Goal: Check status: Check status

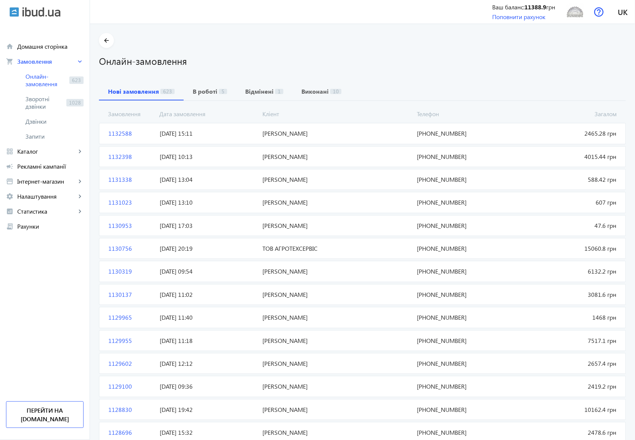
click at [114, 133] on span "1132588" at bounding box center [130, 133] width 51 height 8
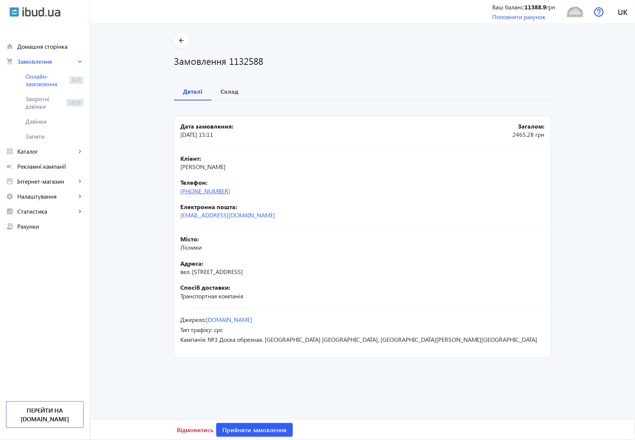
drag, startPoint x: 232, startPoint y: 192, endPoint x: 193, endPoint y: 191, distance: 39.0
click at [193, 191] on div "Телефон: [PHONE_NUMBER]" at bounding box center [362, 186] width 364 height 17
copy link "67)[PHONE_NUMBER]"
click at [230, 94] on b "Склад" at bounding box center [229, 91] width 18 height 6
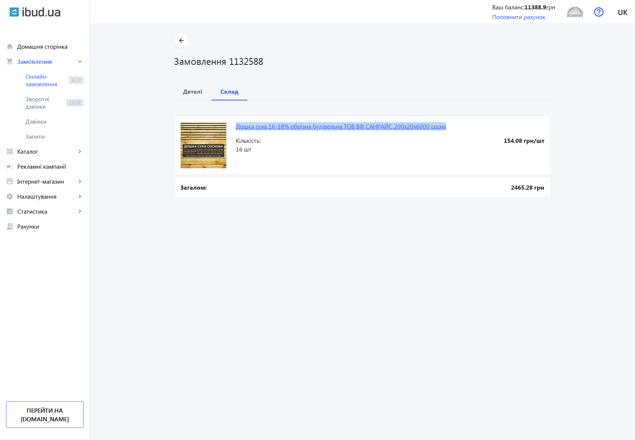
drag, startPoint x: 232, startPoint y: 126, endPoint x: 444, endPoint y: 126, distance: 212.4
click at [444, 126] on mat-card "Дошка суха 16-18% обрізна будівельна ТОВ ВФ СΑНΡАЙС 200х20х6000 сосна 154.08 гр…" at bounding box center [362, 145] width 377 height 59
copy link "Дошка суха 16-18% обрізна будівельна ТОВ ВФ СΑНΡАЙС 200х20х6000 сосна"
drag, startPoint x: 226, startPoint y: 62, endPoint x: 262, endPoint y: 64, distance: 36.0
click at [262, 64] on h1 "Замовлення 1132588" at bounding box center [362, 60] width 377 height 13
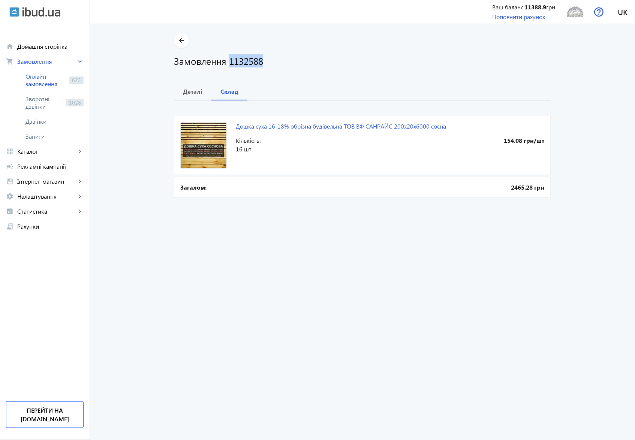
copy h1 "1132588"
drag, startPoint x: 186, startPoint y: 92, endPoint x: 197, endPoint y: 162, distance: 70.5
click at [187, 92] on b "Деталі" at bounding box center [192, 91] width 19 height 6
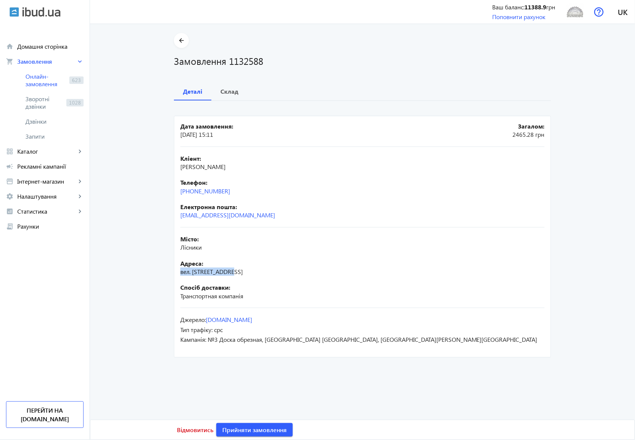
drag, startPoint x: 179, startPoint y: 273, endPoint x: 232, endPoint y: 277, distance: 53.3
click at [232, 277] on div "Місто: Лісники Адреса: вел. Центральна 19 Спосіб доставки: Транспортная компанія" at bounding box center [362, 267] width 364 height 81
copy span "вел. [STREET_ADDRESS]"
drag, startPoint x: 178, startPoint y: 168, endPoint x: 254, endPoint y: 170, distance: 75.7
click at [254, 170] on div "Кліент: [PERSON_NAME]" at bounding box center [362, 162] width 364 height 17
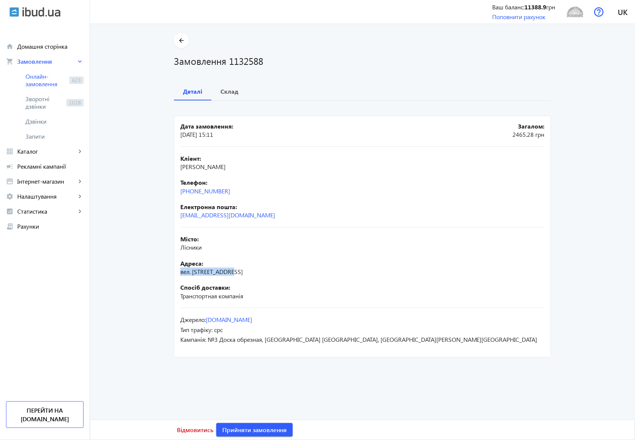
copy span "[PERSON_NAME]"
drag, startPoint x: 235, startPoint y: 273, endPoint x: 178, endPoint y: 274, distance: 56.2
click at [180, 274] on div "Адреса: вел. [STREET_ADDRESS]" at bounding box center [362, 267] width 364 height 17
copy span "вел. [STREET_ADDRESS]"
drag, startPoint x: 231, startPoint y: 192, endPoint x: 168, endPoint y: 193, distance: 63.0
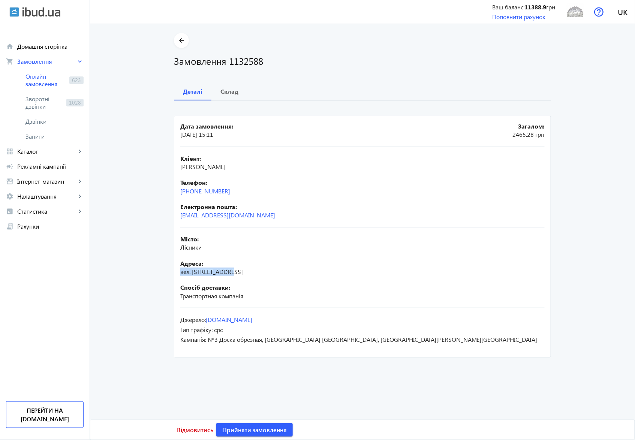
click at [168, 193] on div "arrow_back Замовлення 1132588 Деталі Склад Дата замовлення: [DATE] 15:11 Загало…" at bounding box center [362, 196] width 395 height 326
copy link "[PHONE_NUMBER]"
drag, startPoint x: 201, startPoint y: 166, endPoint x: 217, endPoint y: 165, distance: 16.5
click at [217, 165] on span "[PERSON_NAME]" at bounding box center [202, 167] width 45 height 8
copy span "[PERSON_NAME]"
